Goal: Navigation & Orientation: Find specific page/section

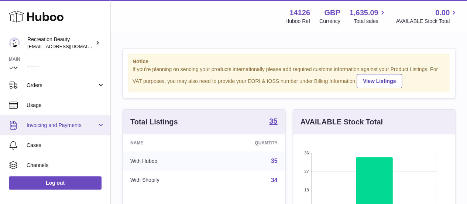
scroll to position [74, 0]
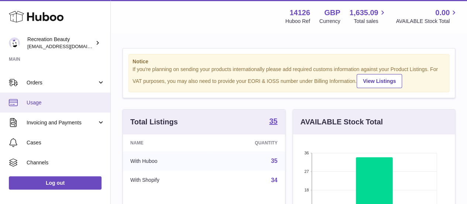
click at [41, 102] on span "Usage" at bounding box center [66, 102] width 78 height 7
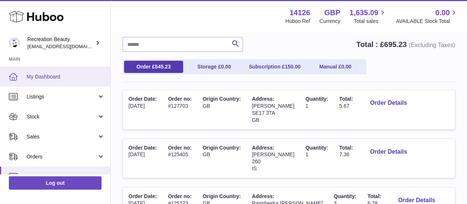
scroll to position [37, 0]
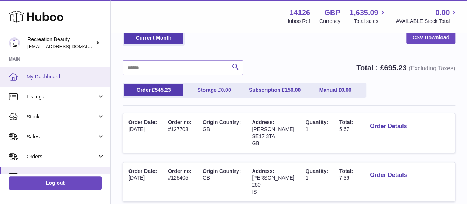
click at [55, 73] on span "My Dashboard" at bounding box center [66, 76] width 78 height 7
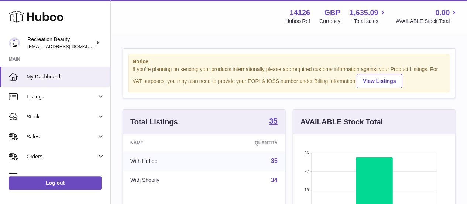
scroll to position [115, 162]
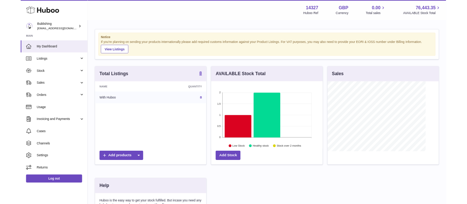
scroll to position [369254, 369207]
